Goal: Navigation & Orientation: Find specific page/section

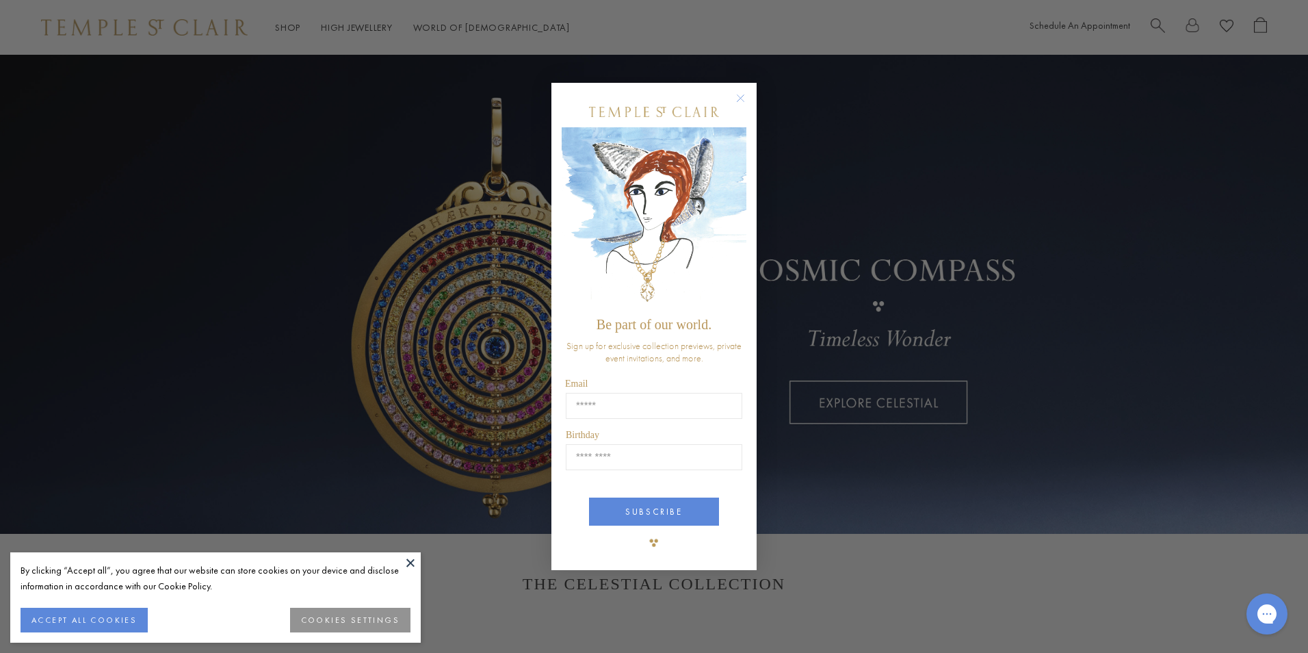
click at [735, 99] on circle "Close dialog" at bounding box center [741, 98] width 16 height 16
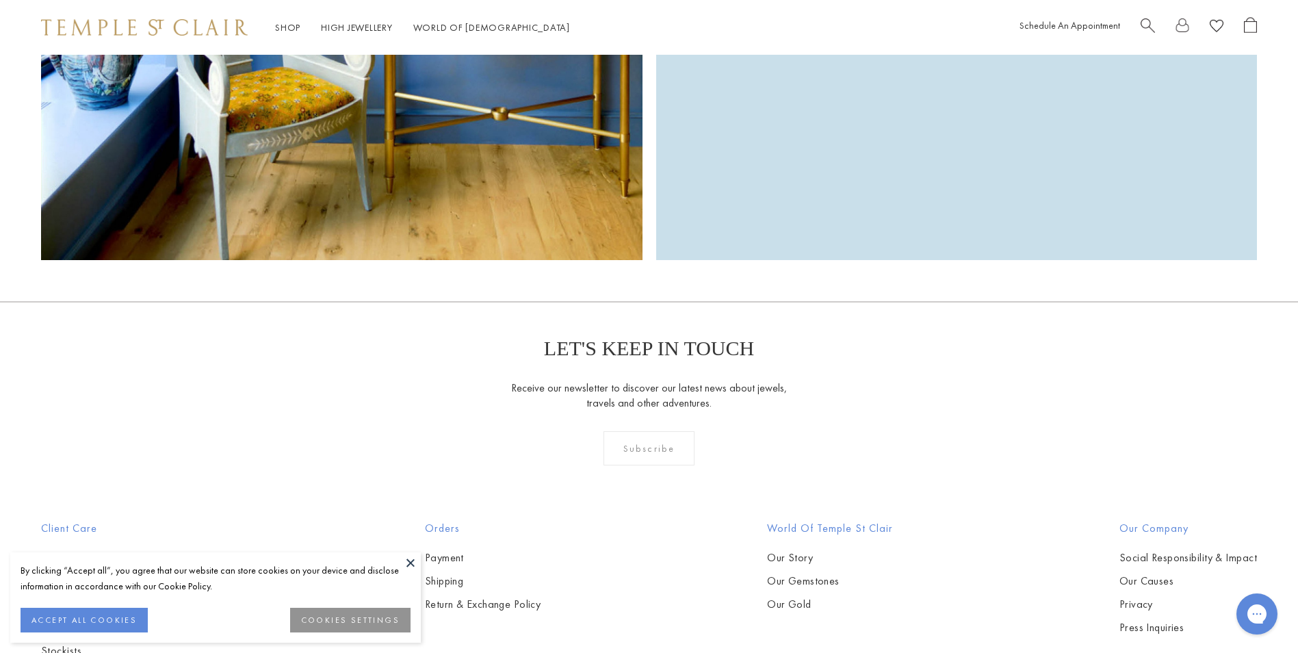
scroll to position [4357, 0]
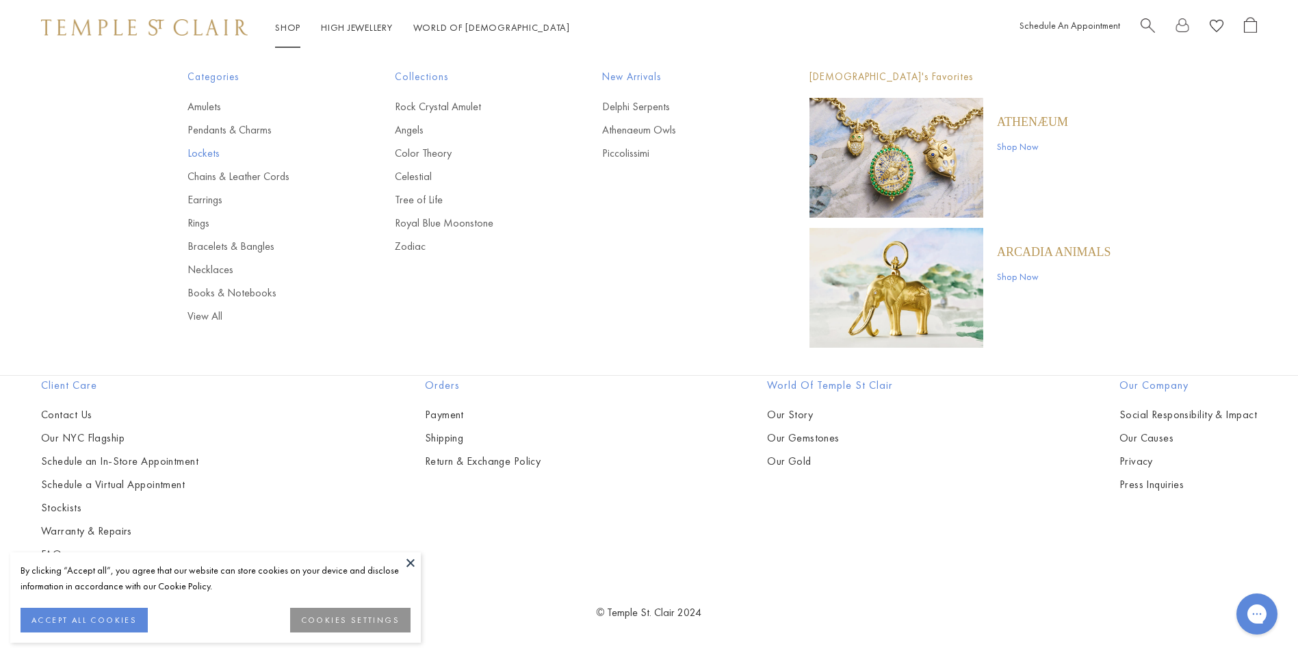
click at [205, 154] on link "Lockets" at bounding box center [263, 153] width 153 height 15
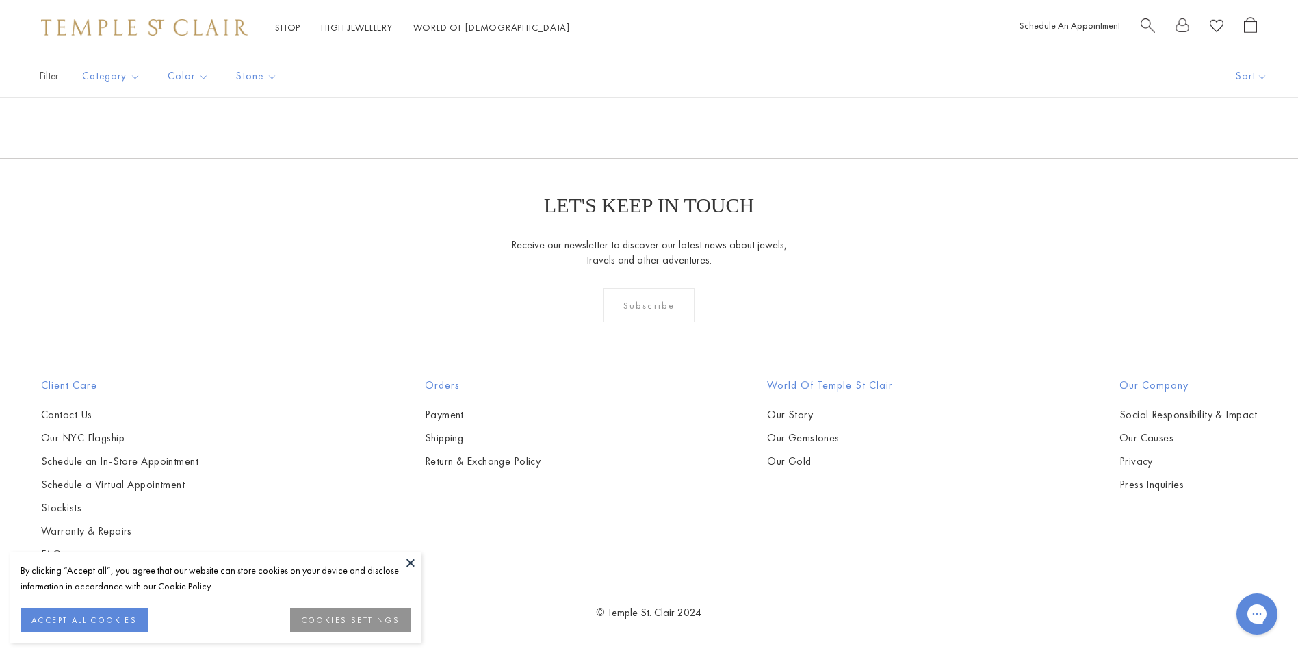
scroll to position [3432, 0]
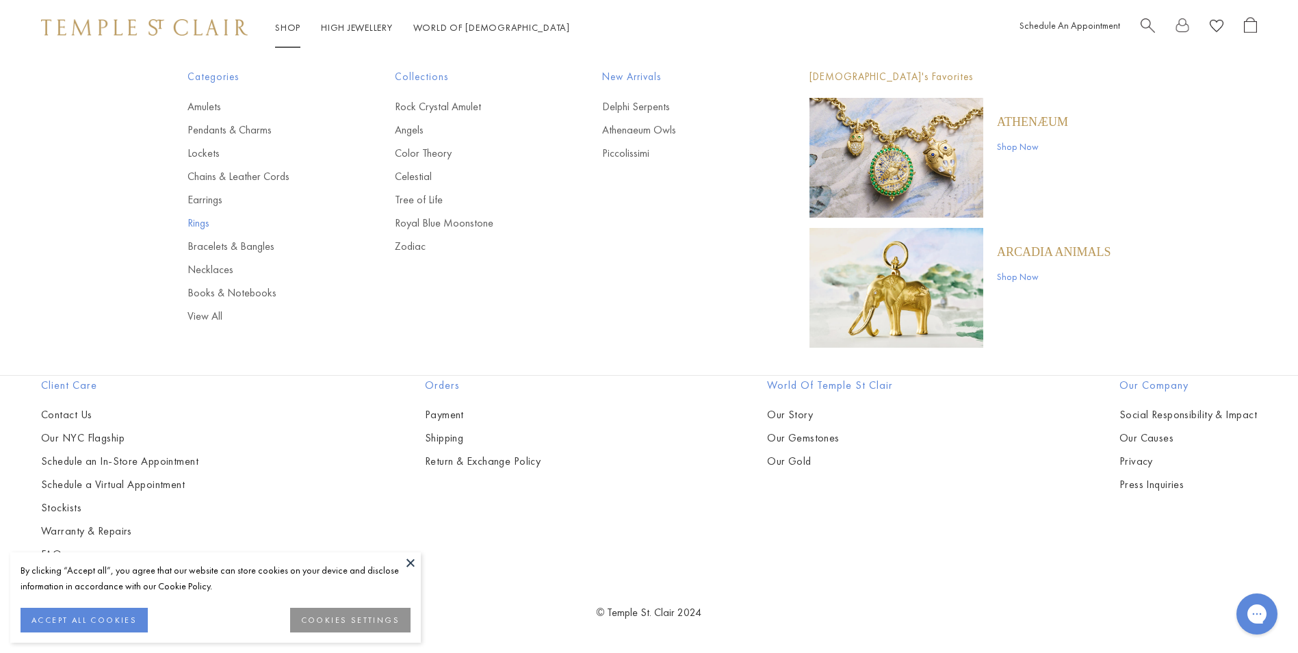
click at [205, 224] on link "Rings" at bounding box center [263, 223] width 153 height 15
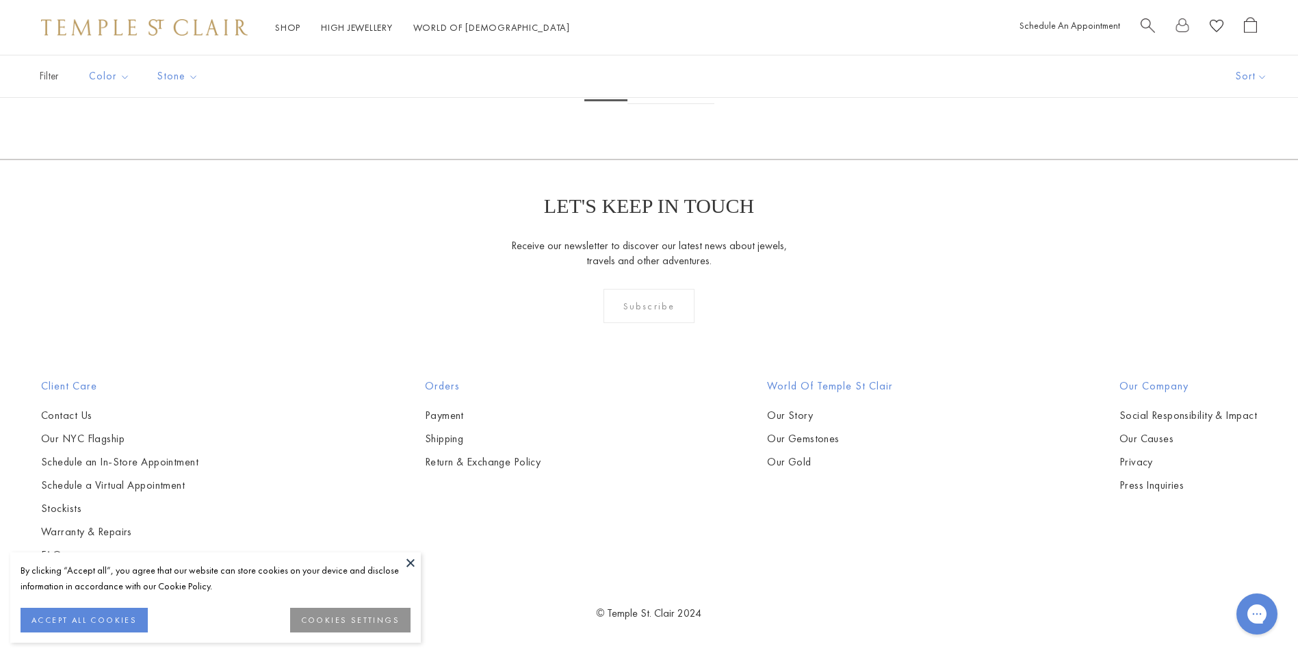
scroll to position [6706, 0]
click at [653, 104] on link "2" at bounding box center [649, 85] width 44 height 38
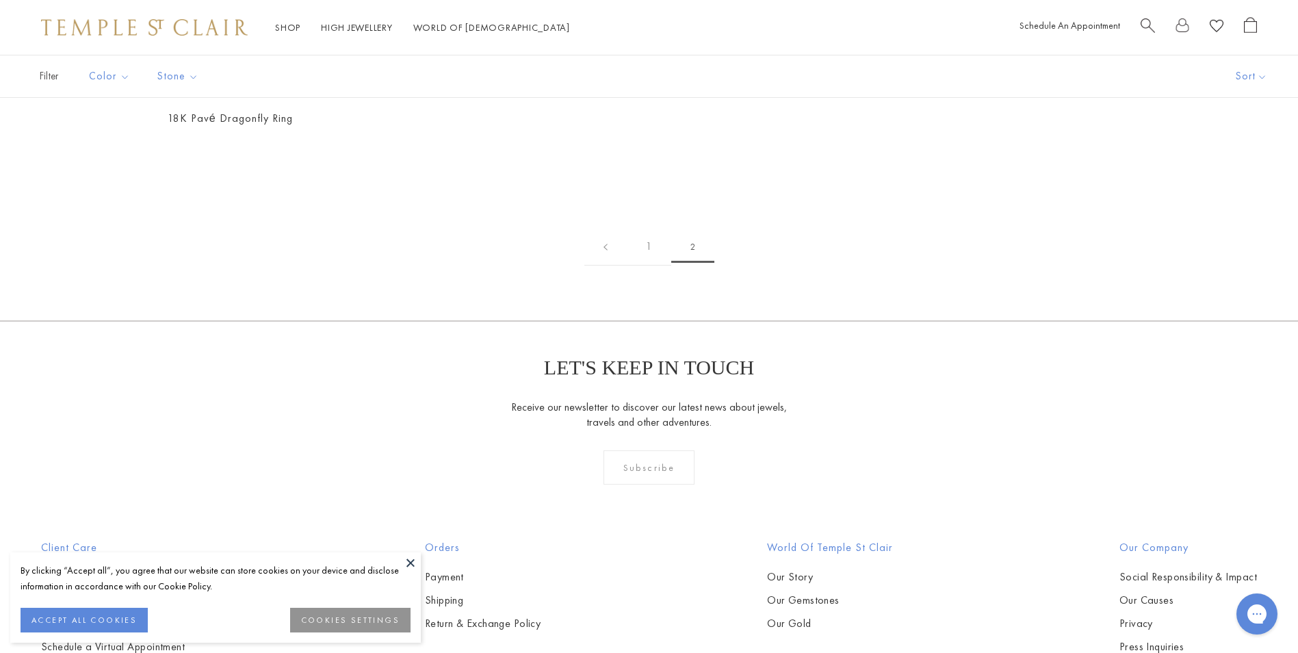
scroll to position [274, 0]
